Goal: Information Seeking & Learning: Learn about a topic

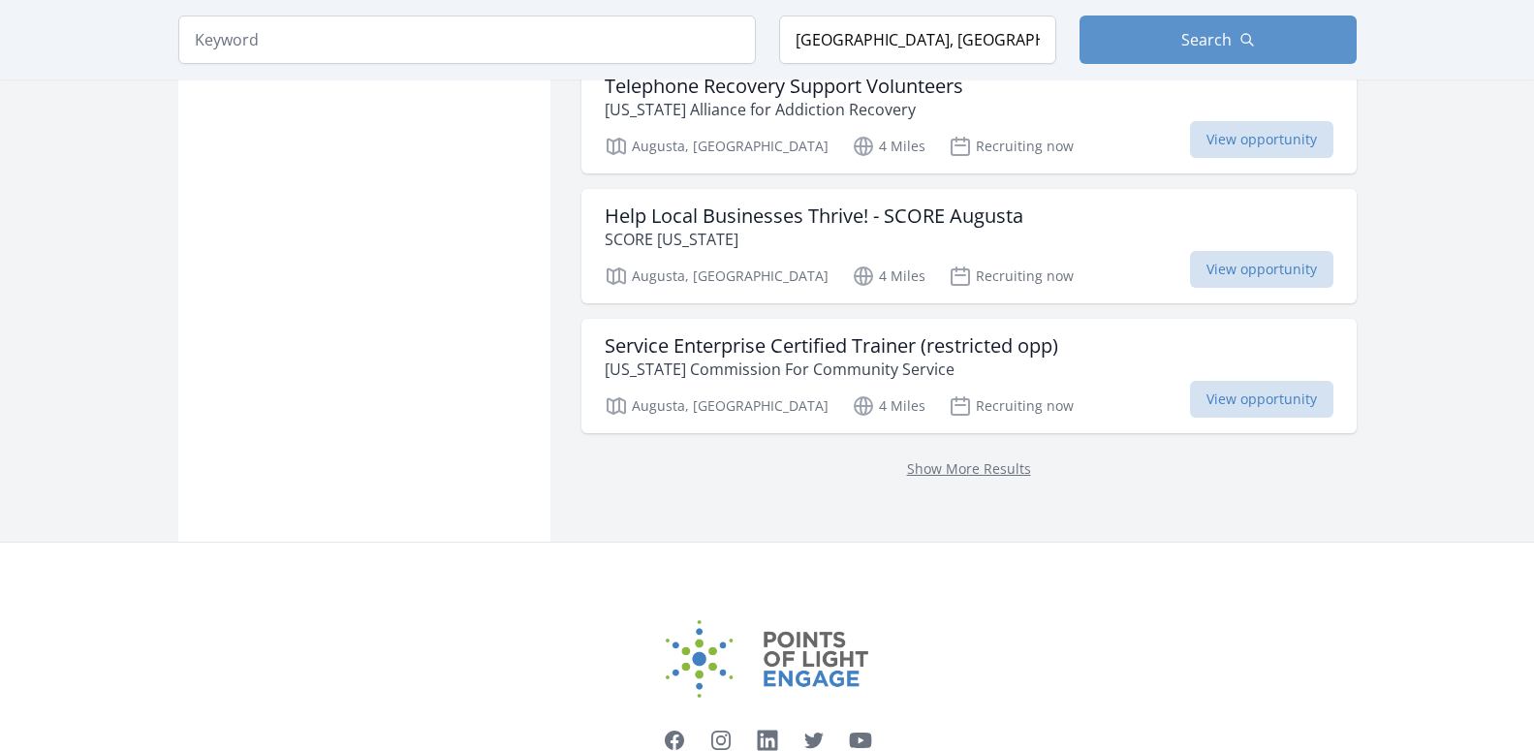
scroll to position [5156, 0]
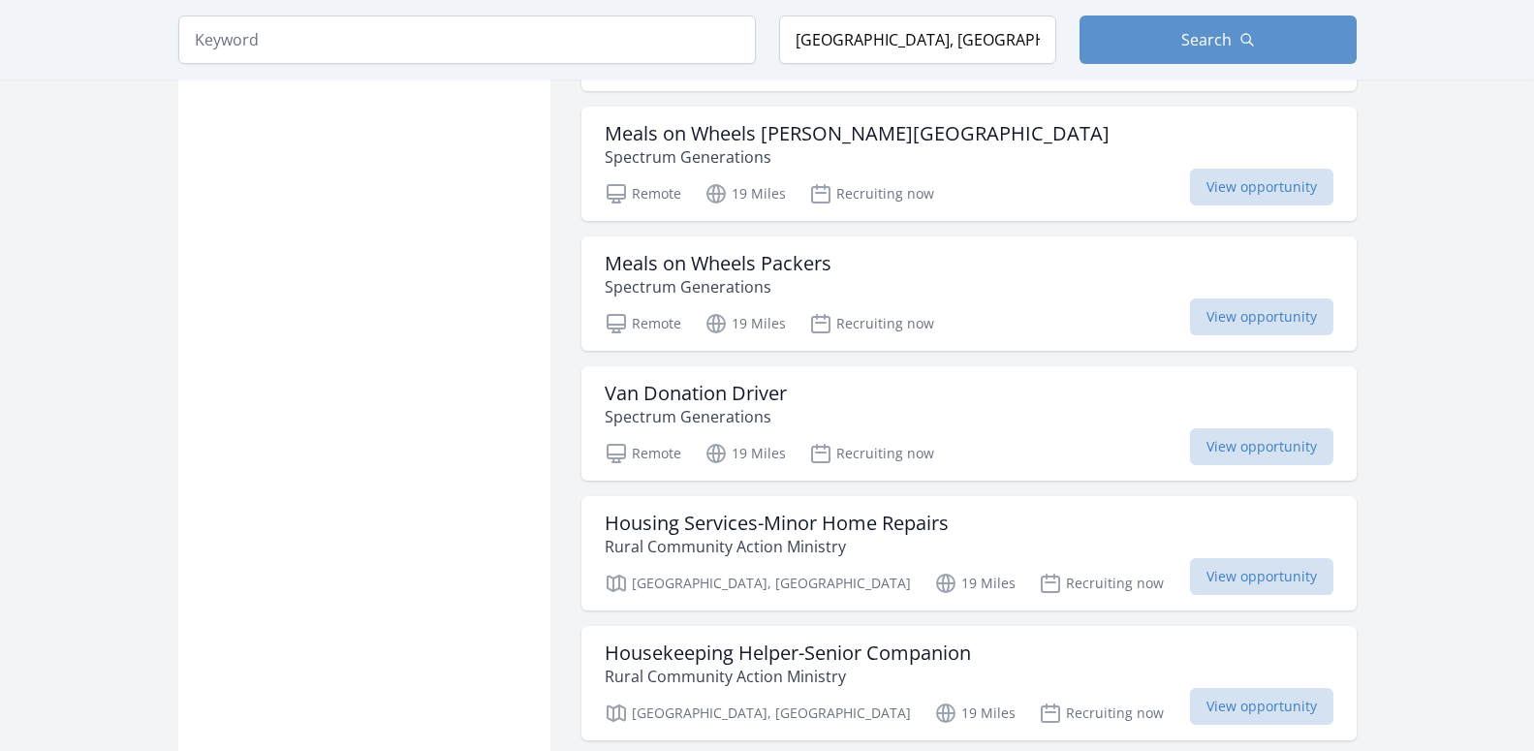
scroll to position [10375, 0]
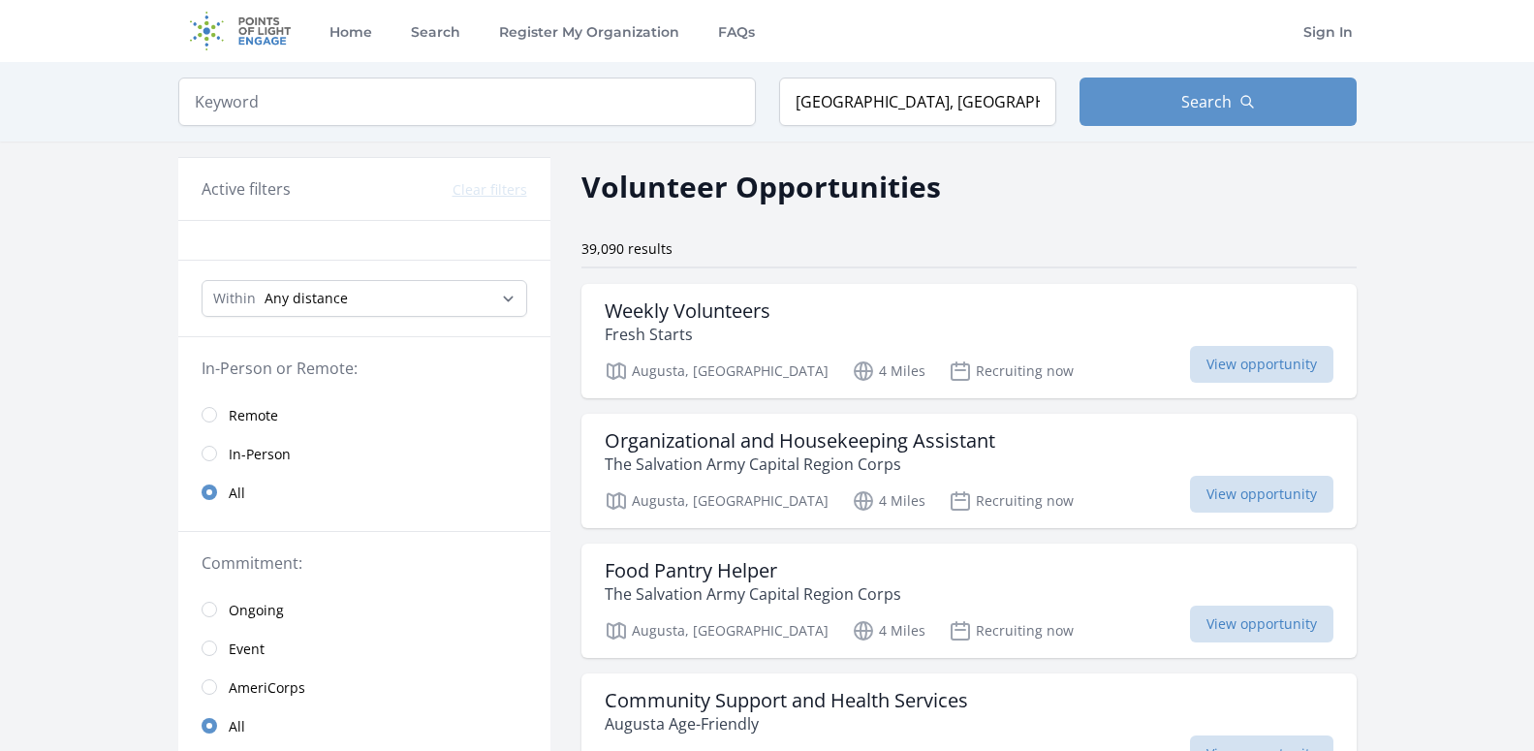
click at [266, 32] on img at bounding box center [240, 31] width 125 height 62
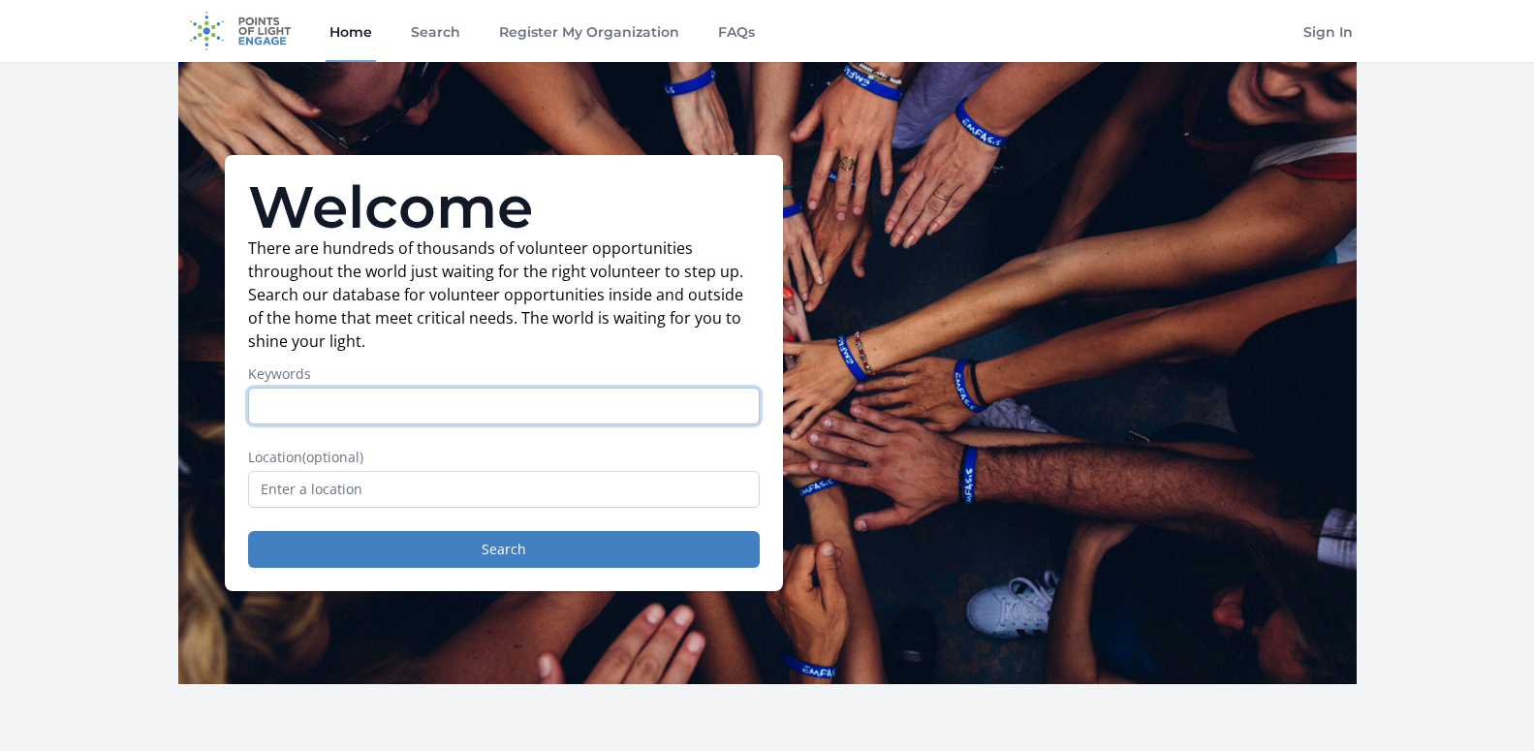
click at [434, 395] on input "Keywords" at bounding box center [504, 406] width 512 height 37
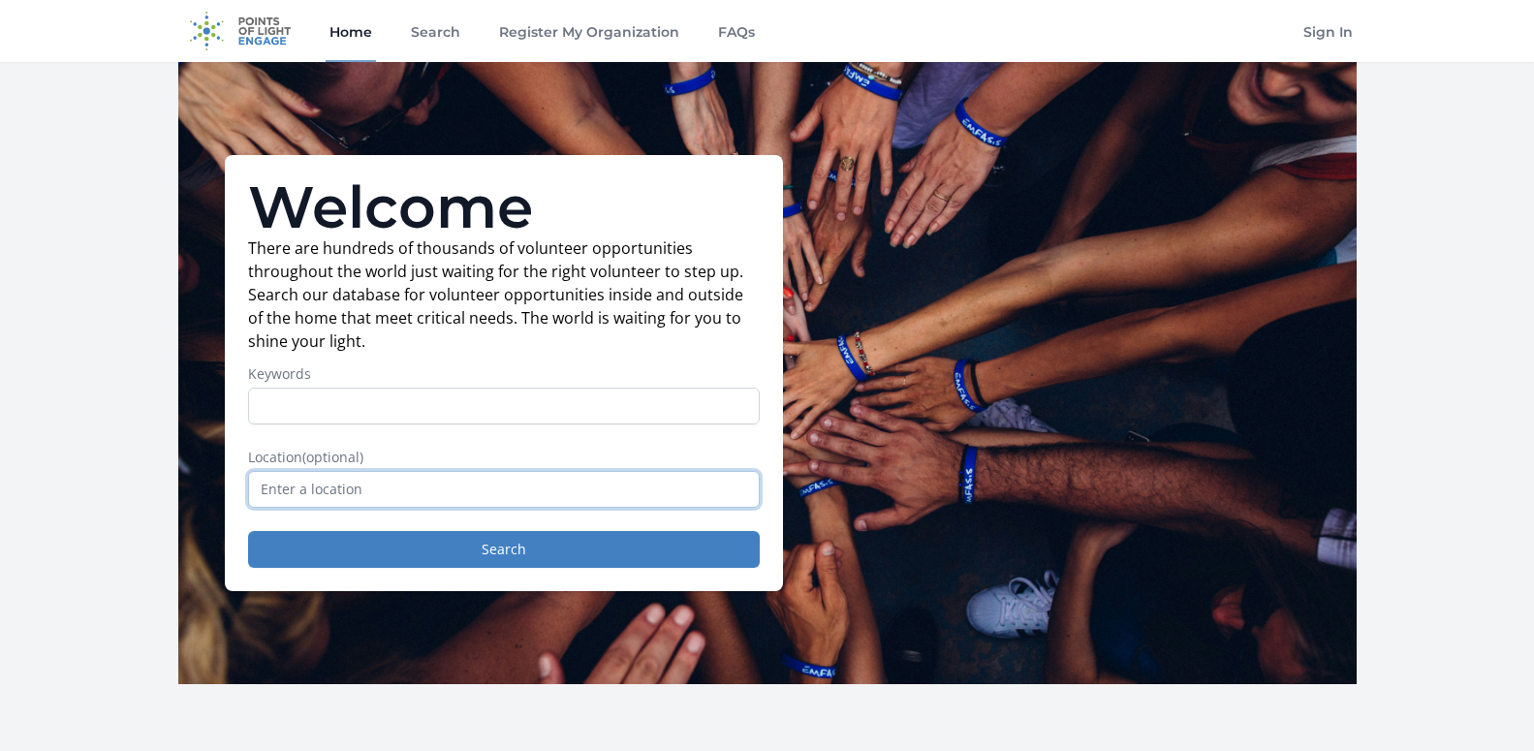
click at [372, 490] on input "text" at bounding box center [504, 489] width 512 height 37
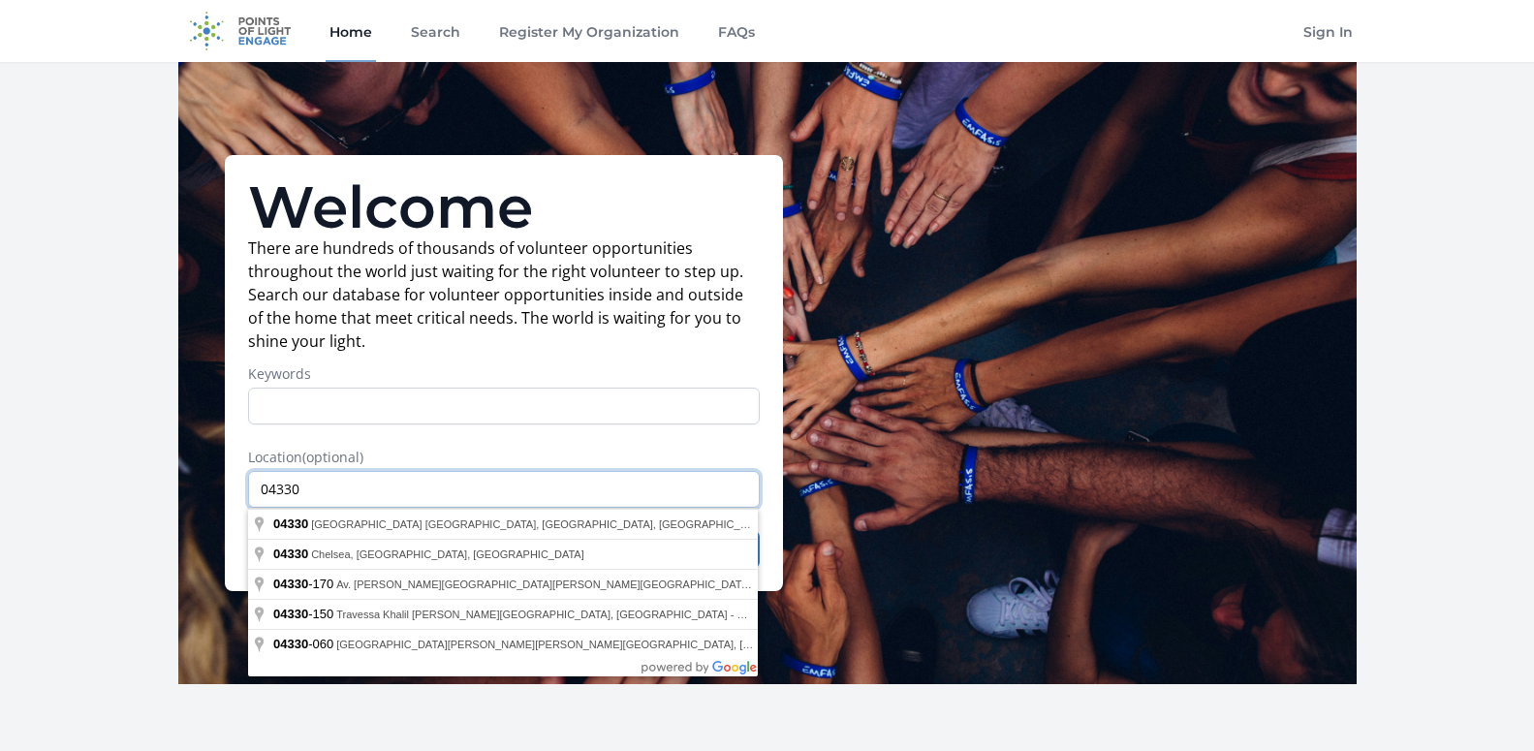
drag, startPoint x: 411, startPoint y: 490, endPoint x: 0, endPoint y: 505, distance: 411.3
click at [248, 505] on input "04330" at bounding box center [504, 489] width 512 height 37
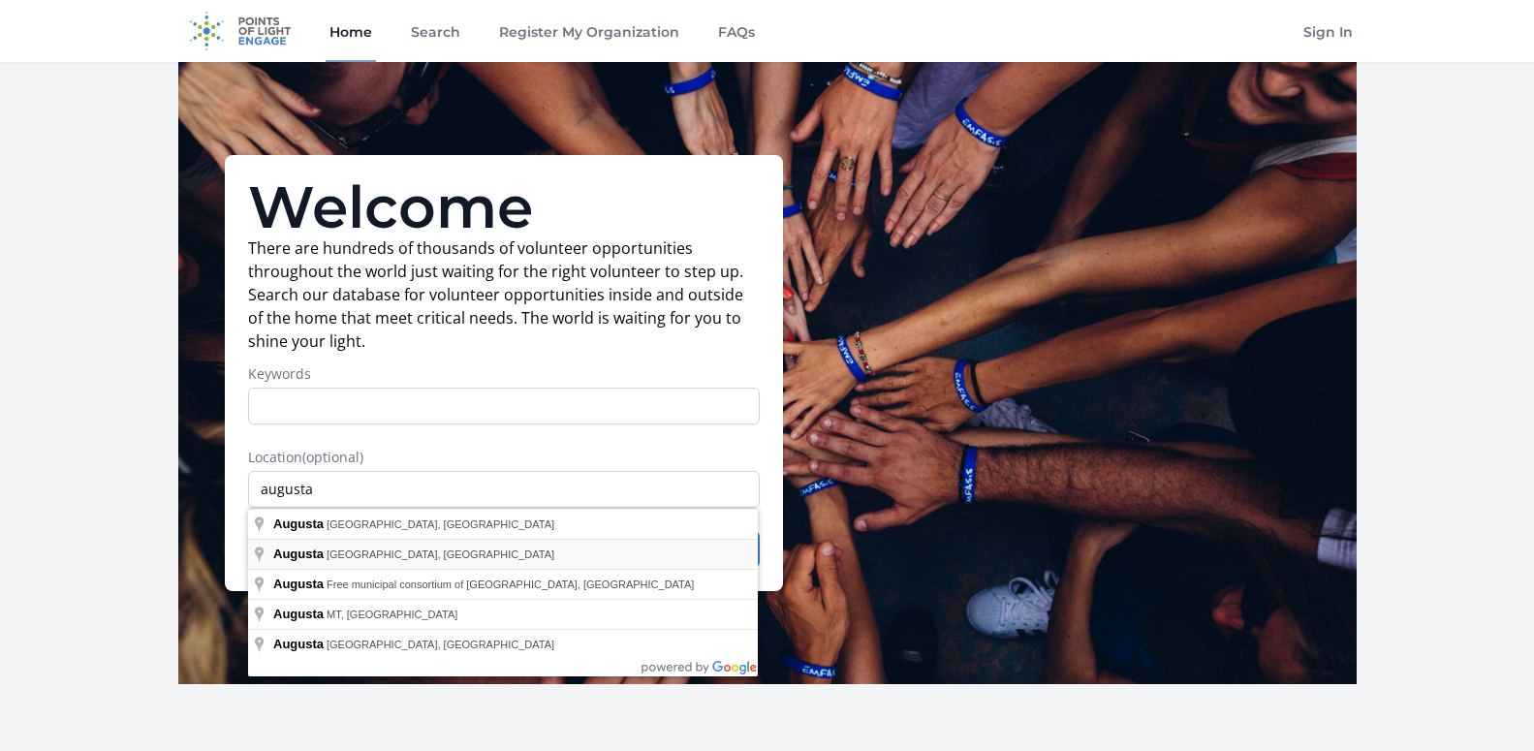
type input "Augusta, ME, USA"
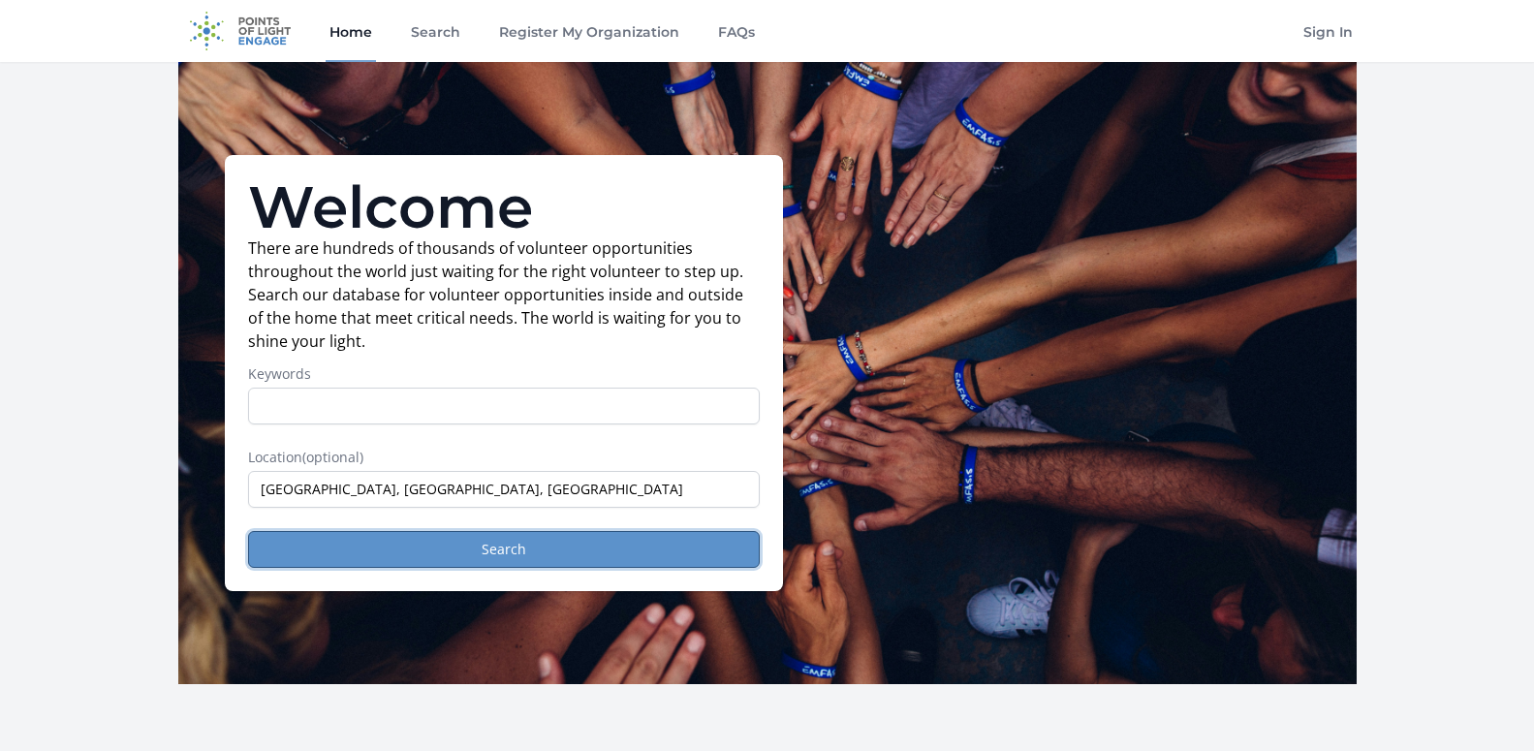
click at [410, 545] on button "Search" at bounding box center [504, 549] width 512 height 37
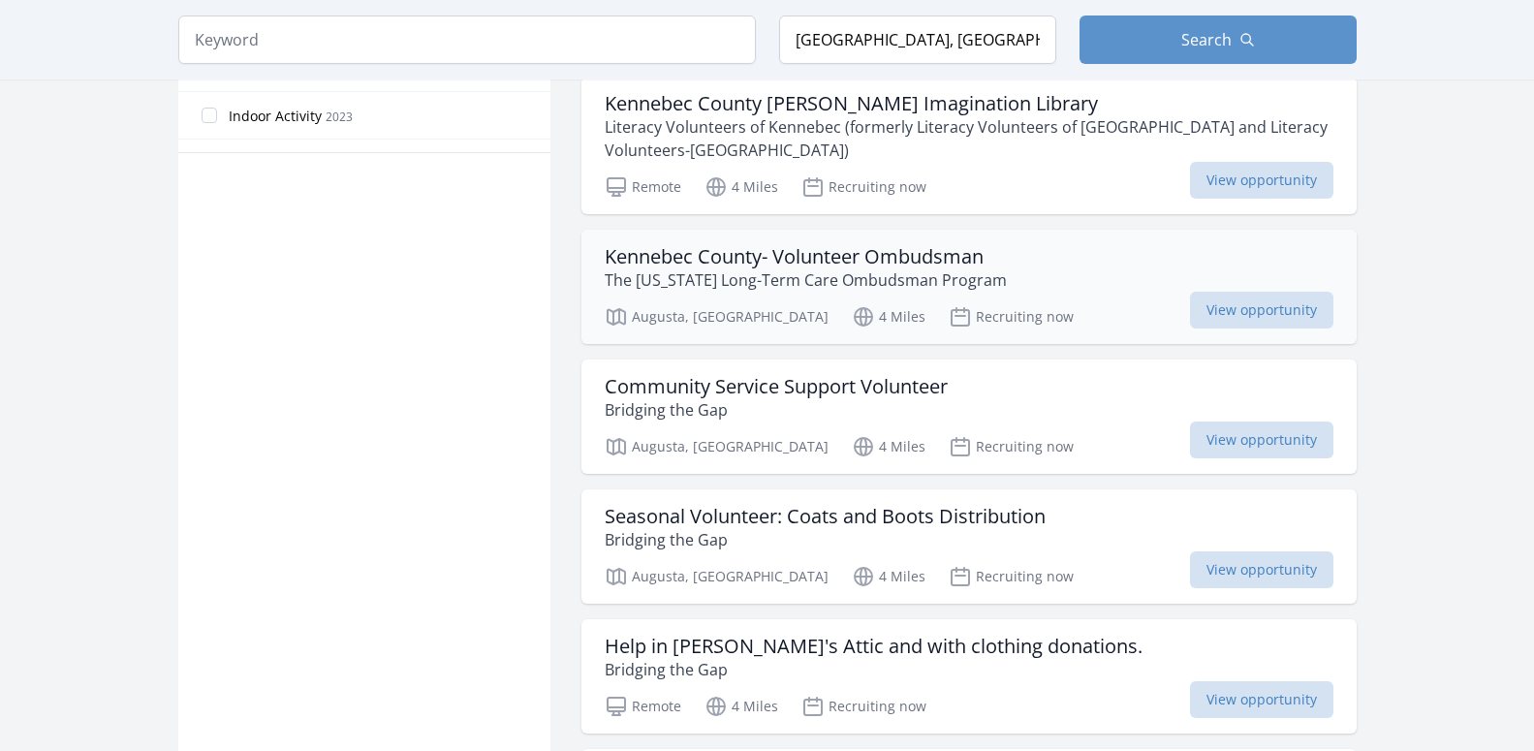
scroll to position [1285, 0]
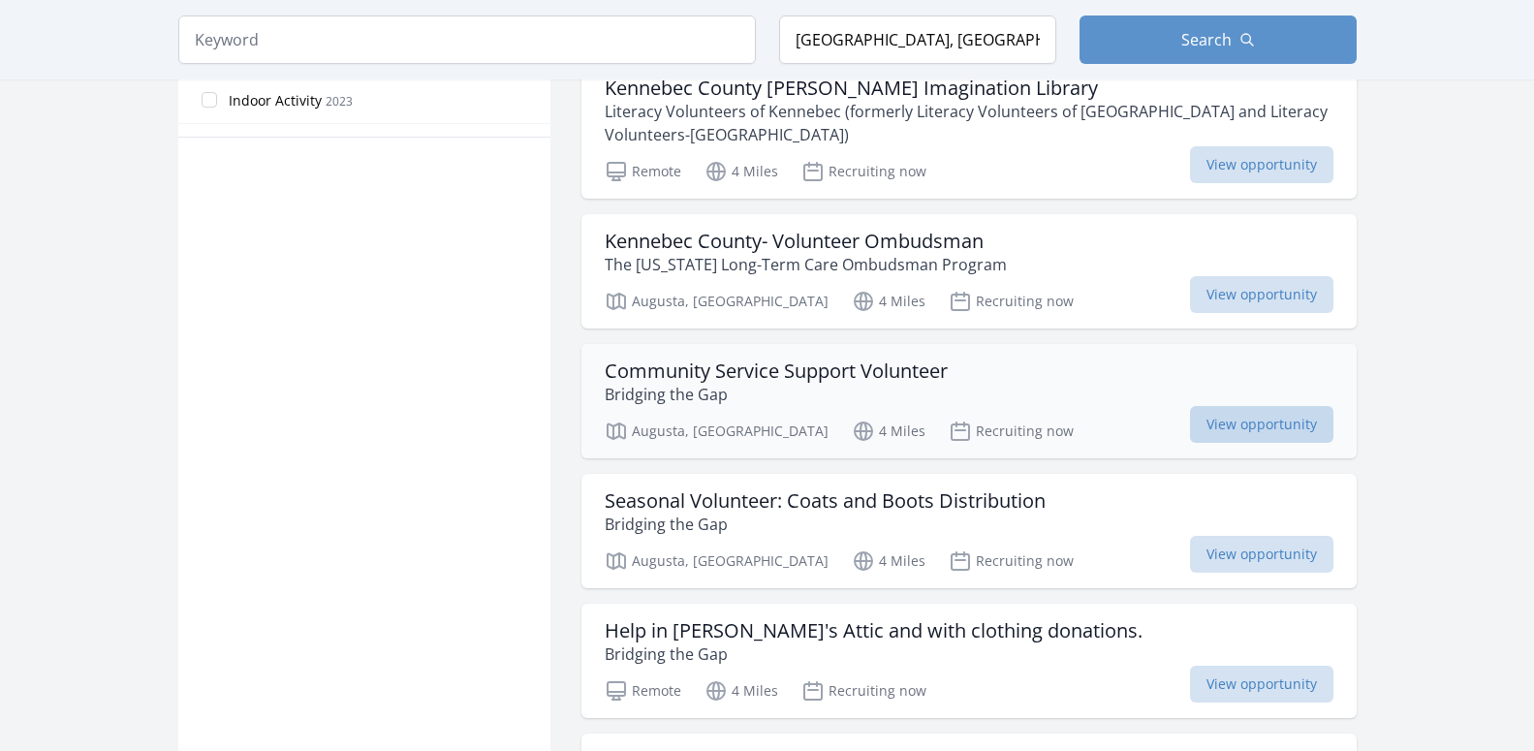
click at [1258, 431] on span "View opportunity" at bounding box center [1261, 424] width 143 height 37
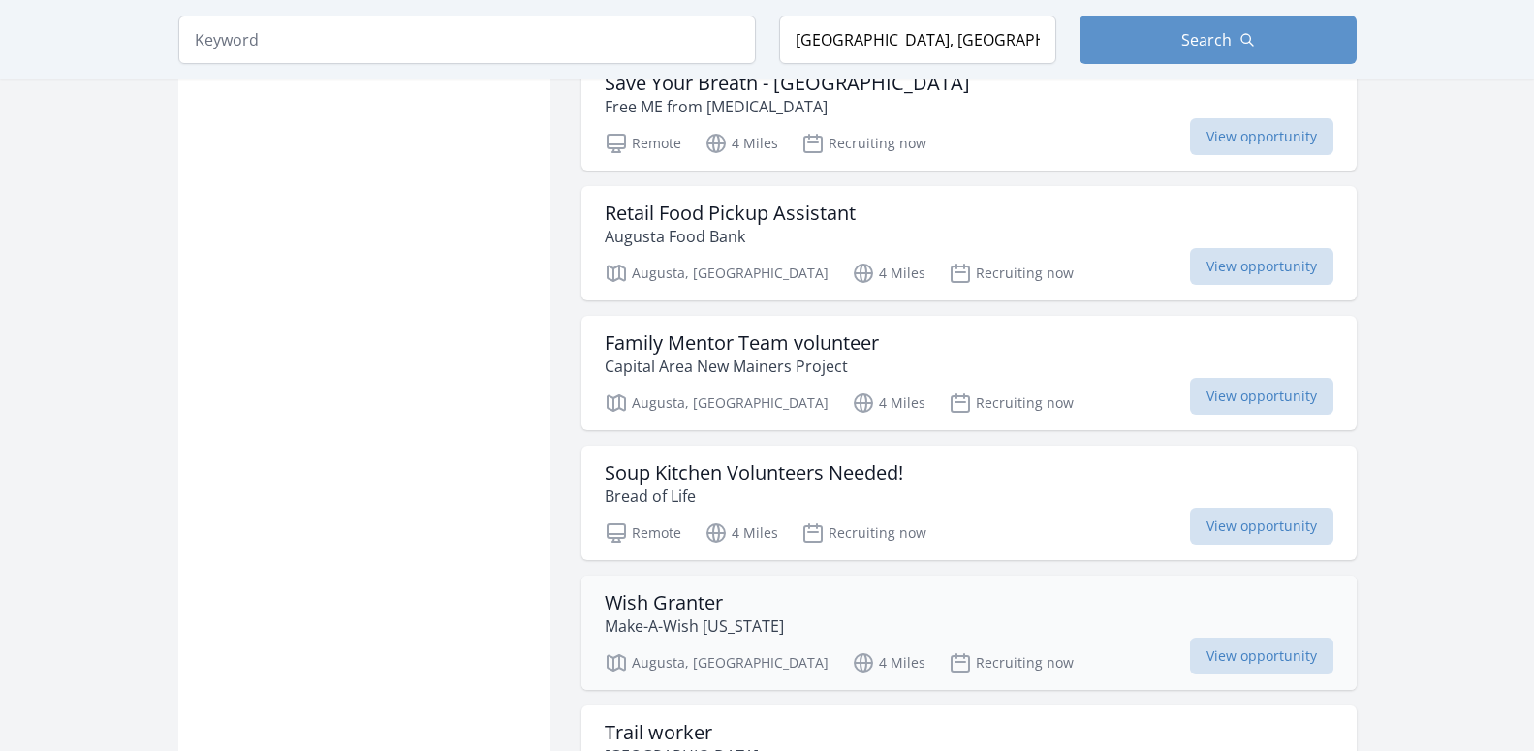
scroll to position [2175, 0]
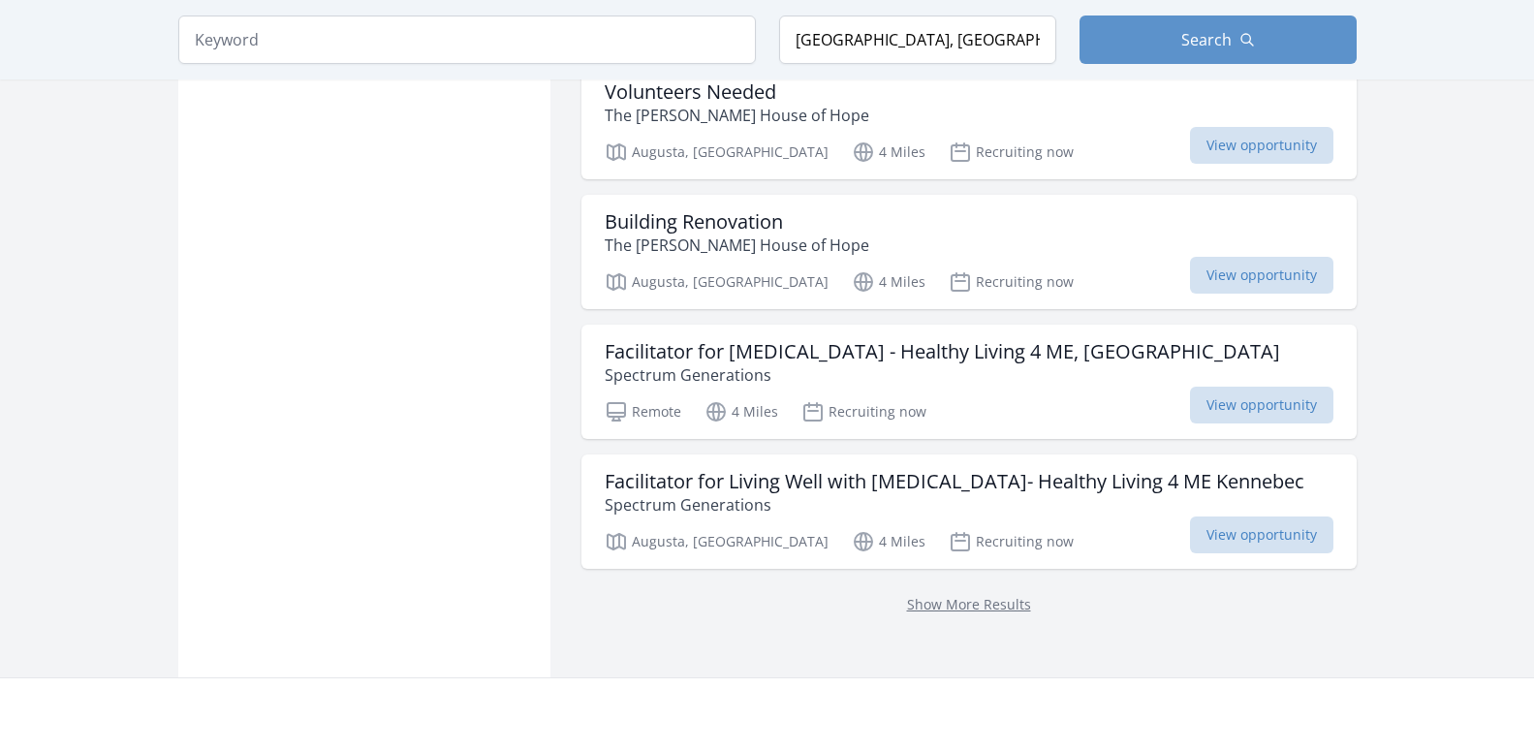
scroll to position [4944, 0]
